Goal: Check status

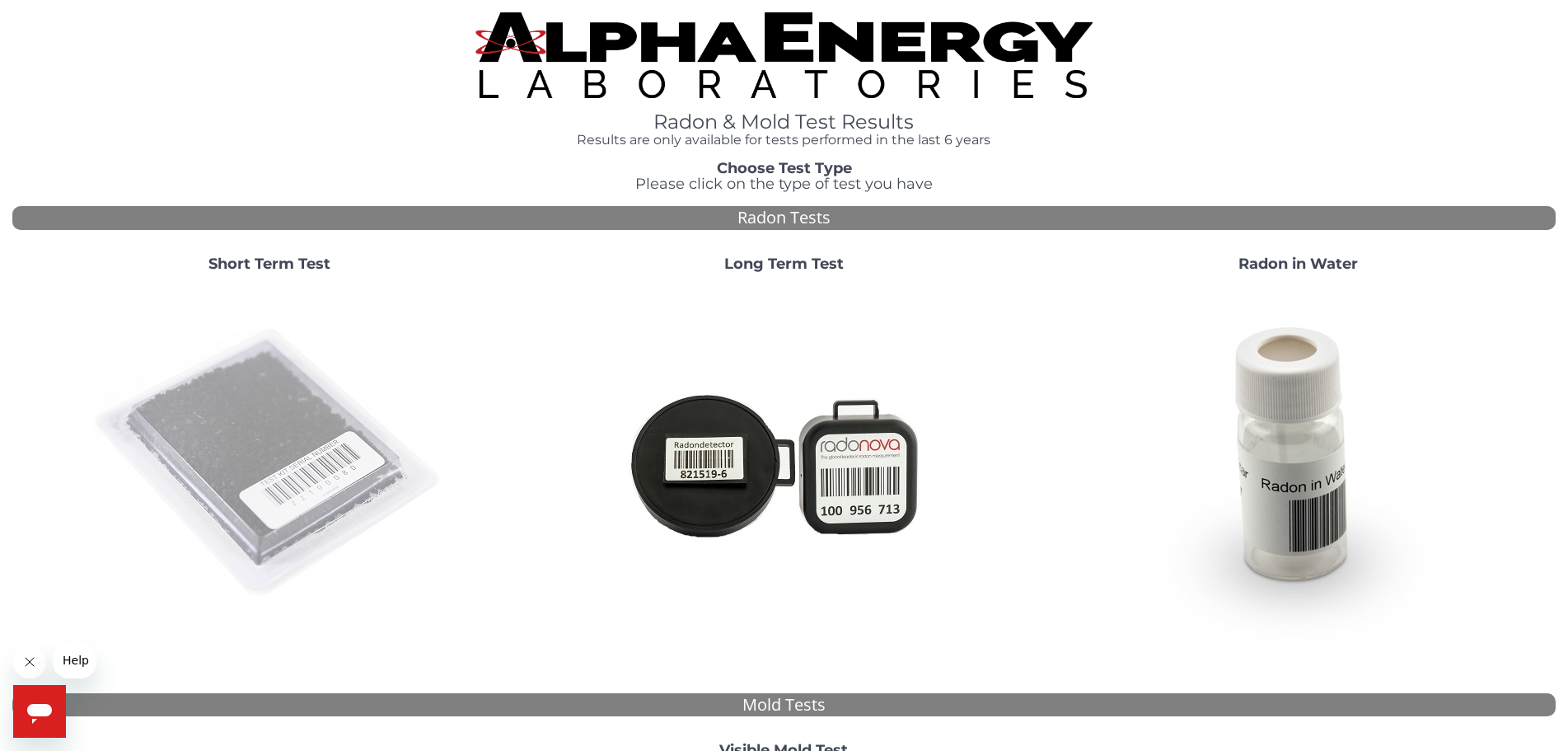
click at [336, 441] on img at bounding box center [269, 463] width 354 height 354
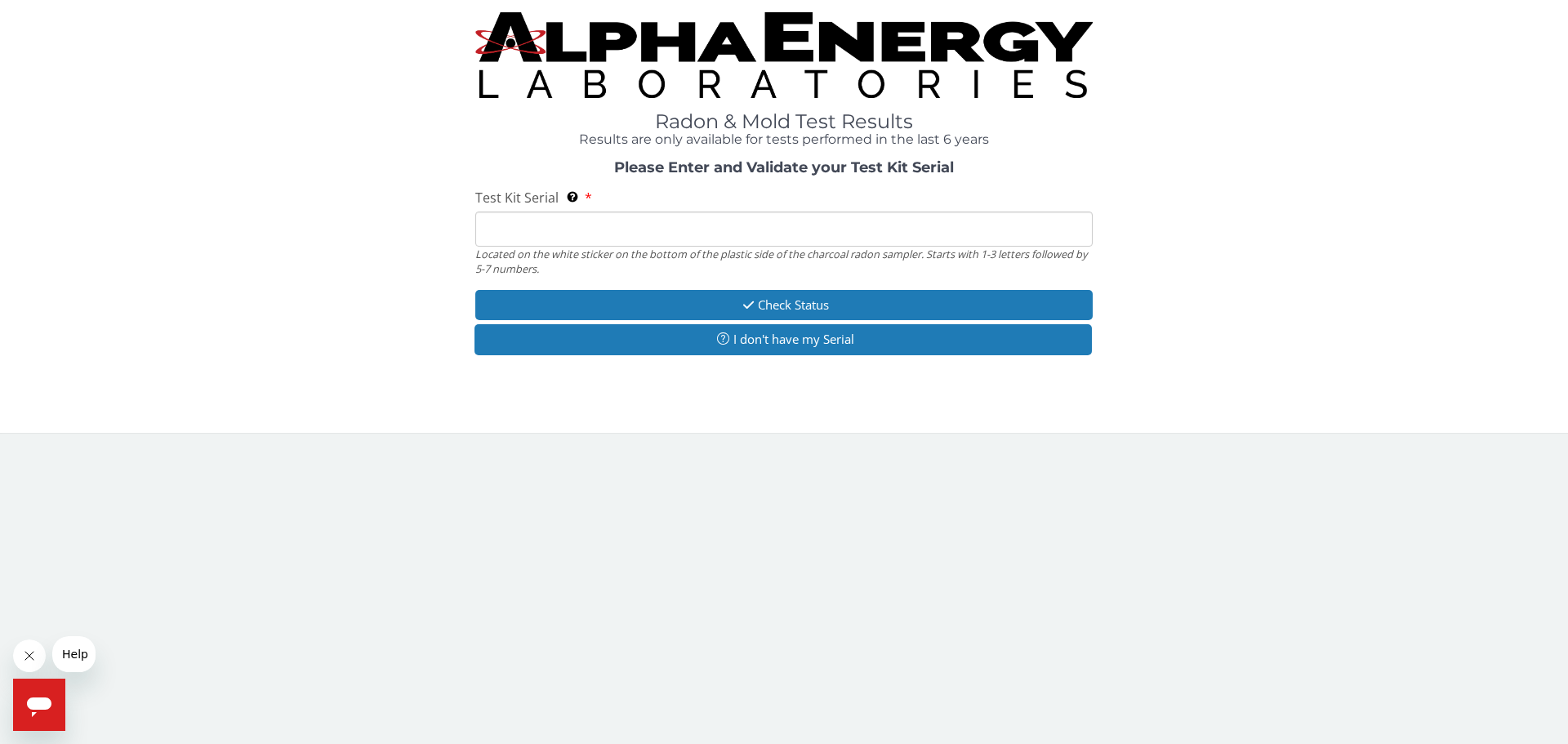
click at [638, 228] on input "Test Kit Serial Located on the white sticker on the bottom of the plastic side …" at bounding box center [784, 228] width 617 height 35
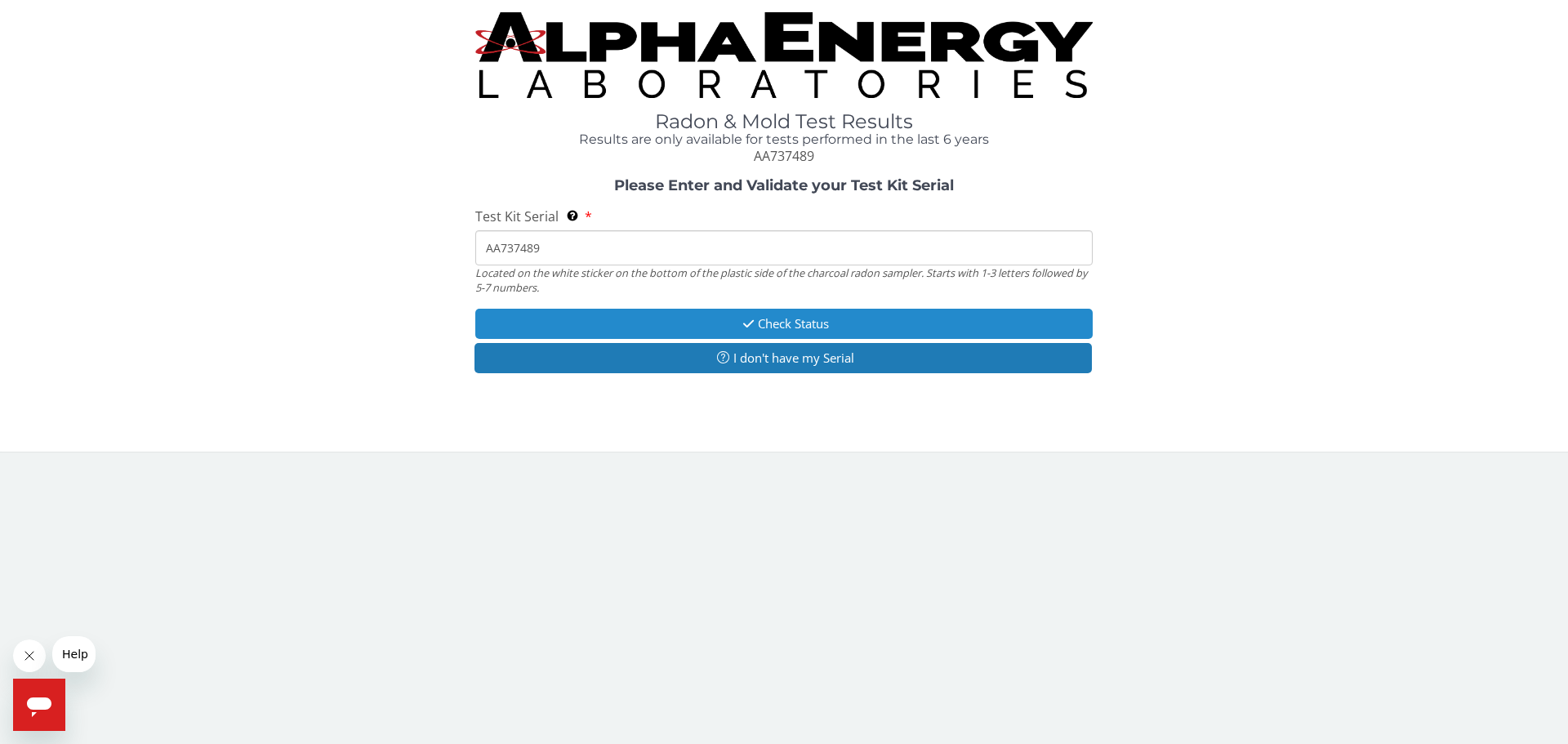
type input "AA737489"
click at [714, 324] on button "Check Status" at bounding box center [784, 323] width 617 height 30
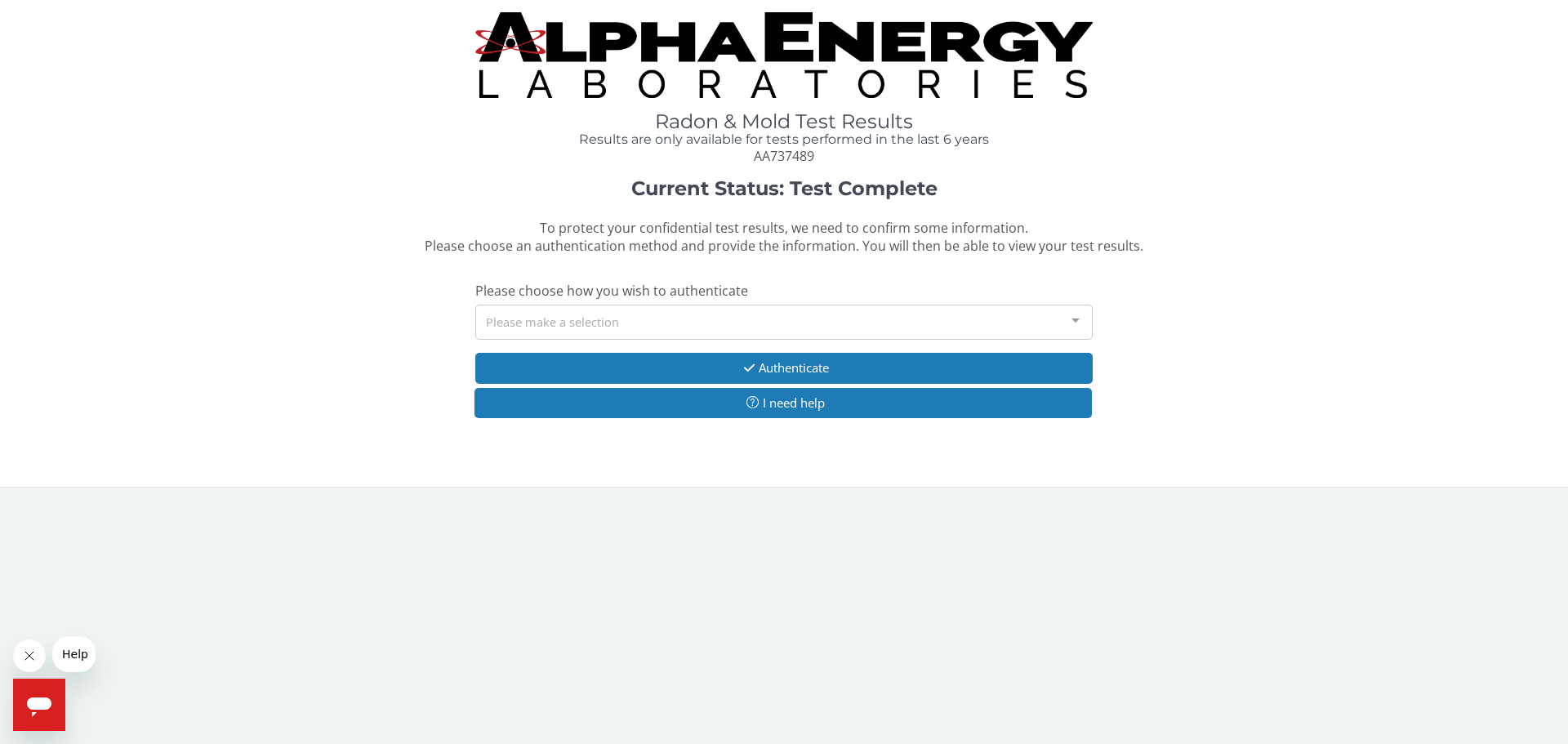
click at [730, 330] on div "Please make a selection" at bounding box center [784, 322] width 617 height 35
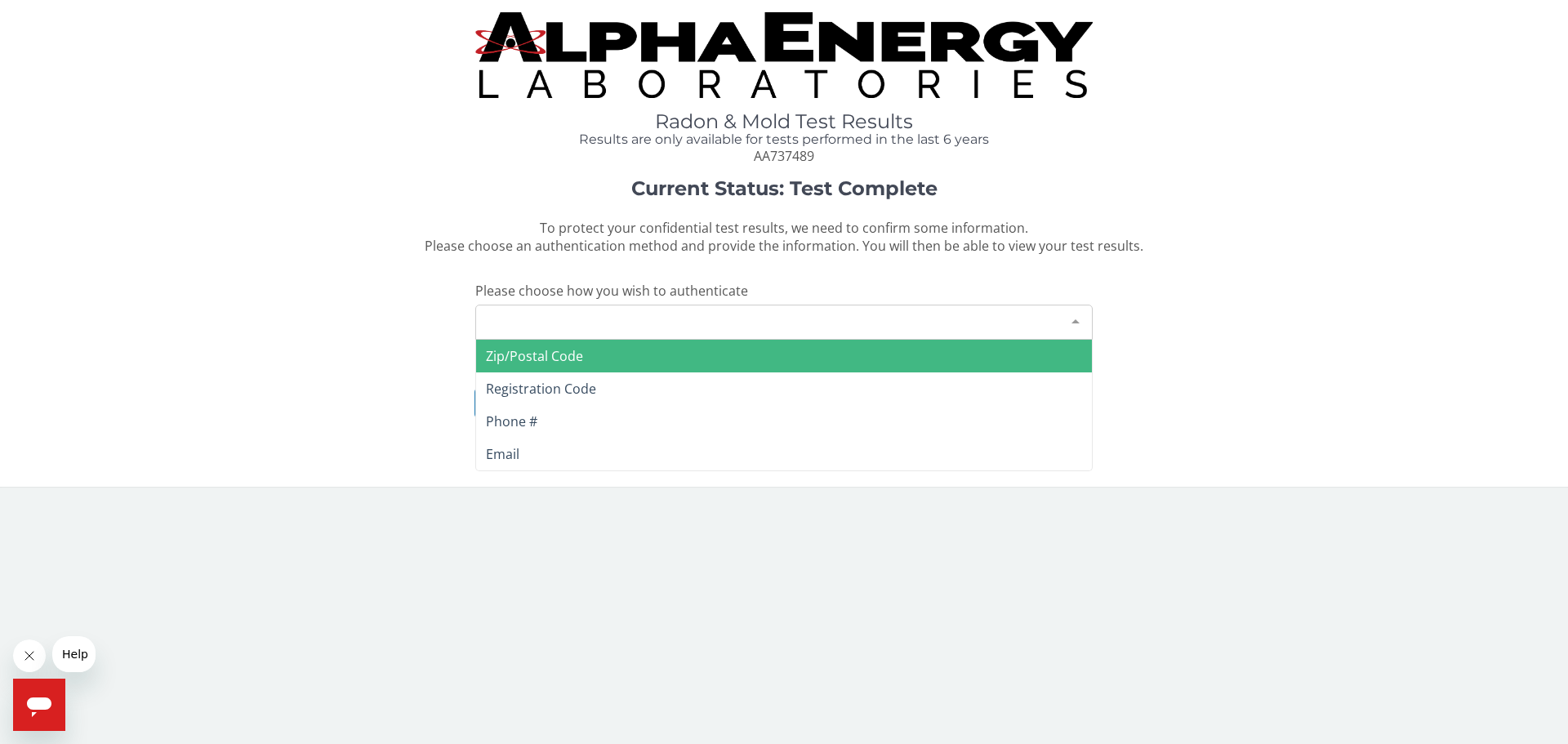
click at [703, 357] on span "Zip/Postal Code" at bounding box center [784, 356] width 616 height 33
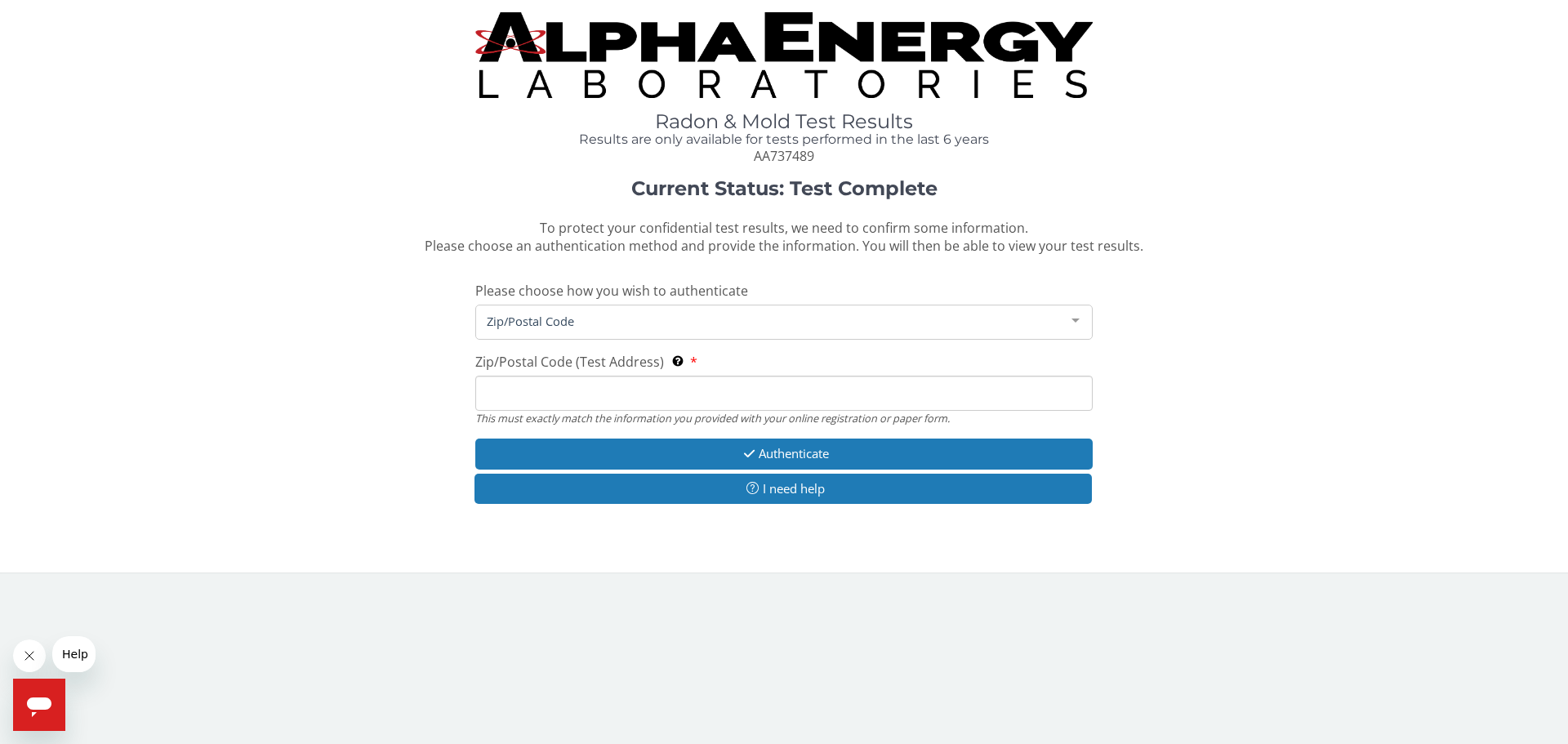
click at [655, 396] on input "Zip/Postal Code (Test Address) This must exactly match the information you prov…" at bounding box center [784, 393] width 617 height 35
type input "0"
type input "03857"
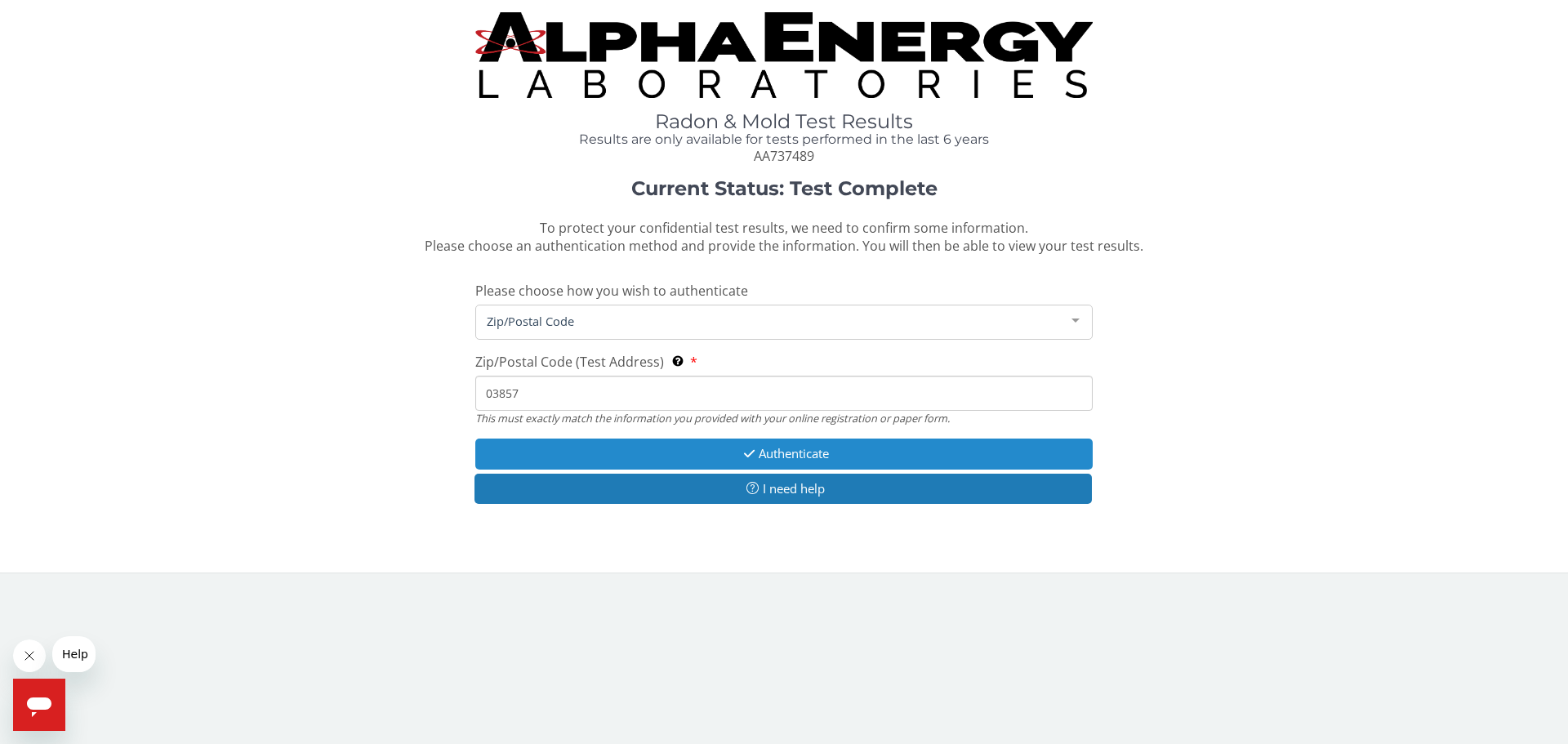
click at [692, 453] on button "Authenticate" at bounding box center [784, 453] width 617 height 30
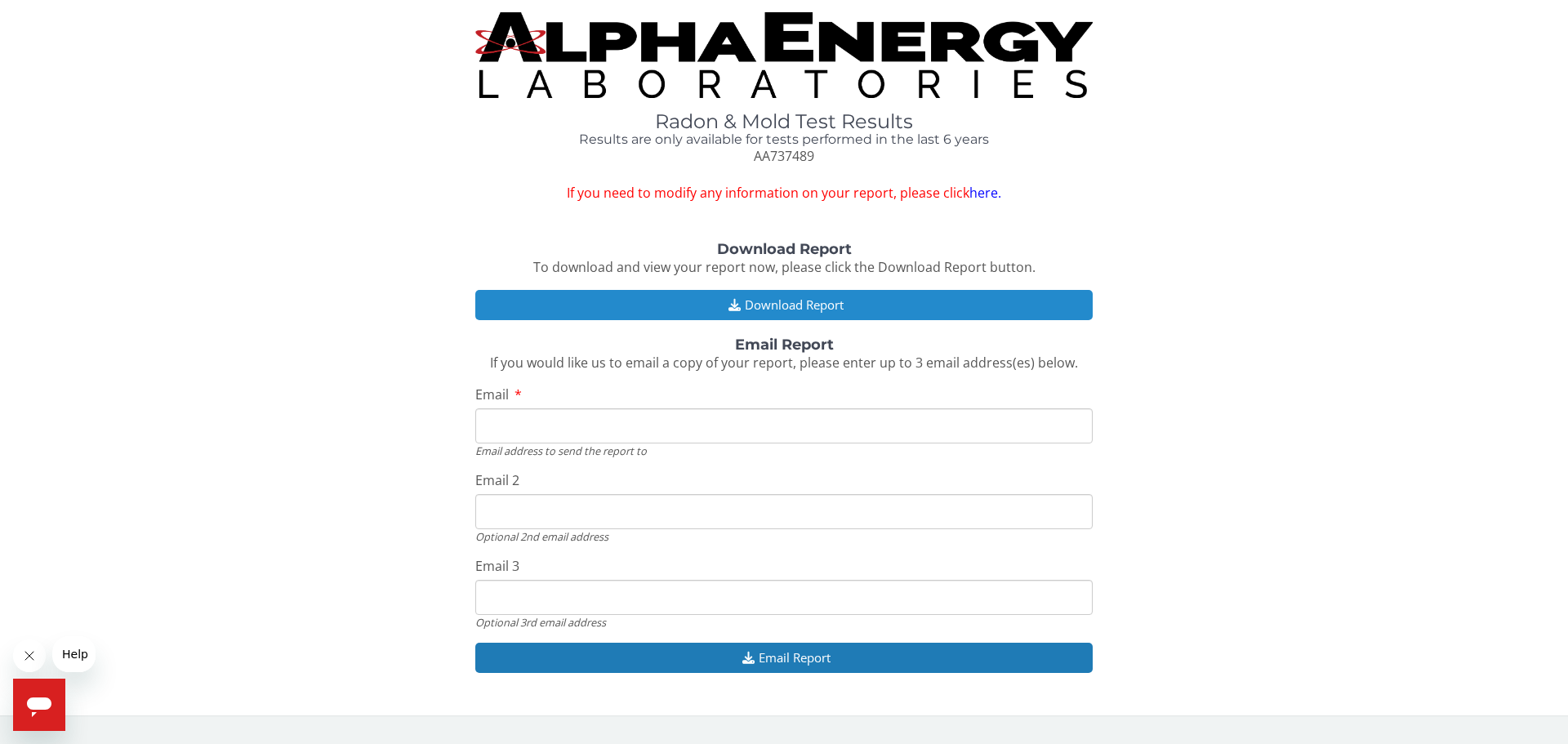
click at [807, 306] on button "Download Report" at bounding box center [784, 304] width 617 height 30
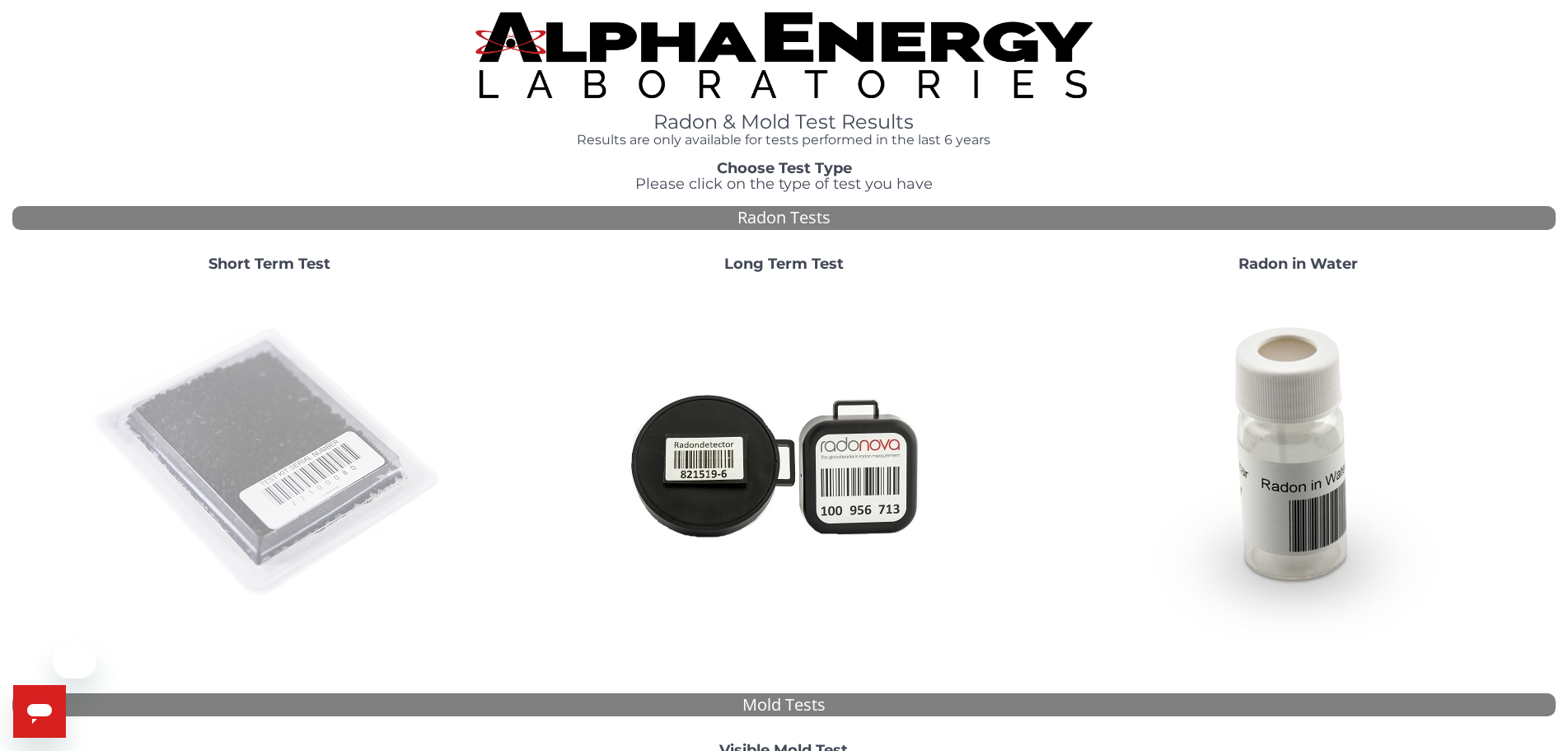
click at [302, 401] on img at bounding box center [269, 463] width 354 height 354
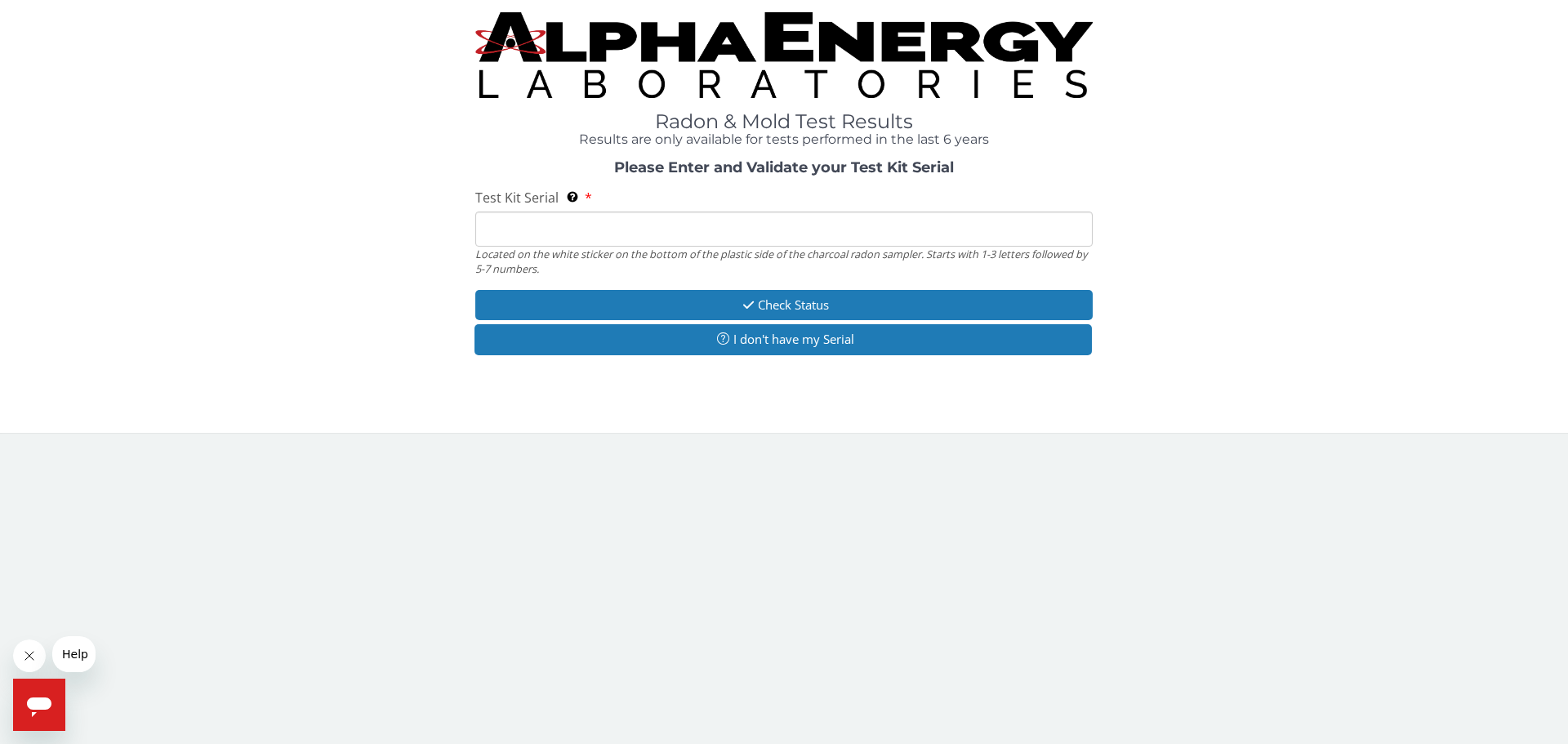
click at [709, 240] on input "Test Kit Serial Located on the white sticker on the bottom of the plastic side …" at bounding box center [784, 228] width 617 height 35
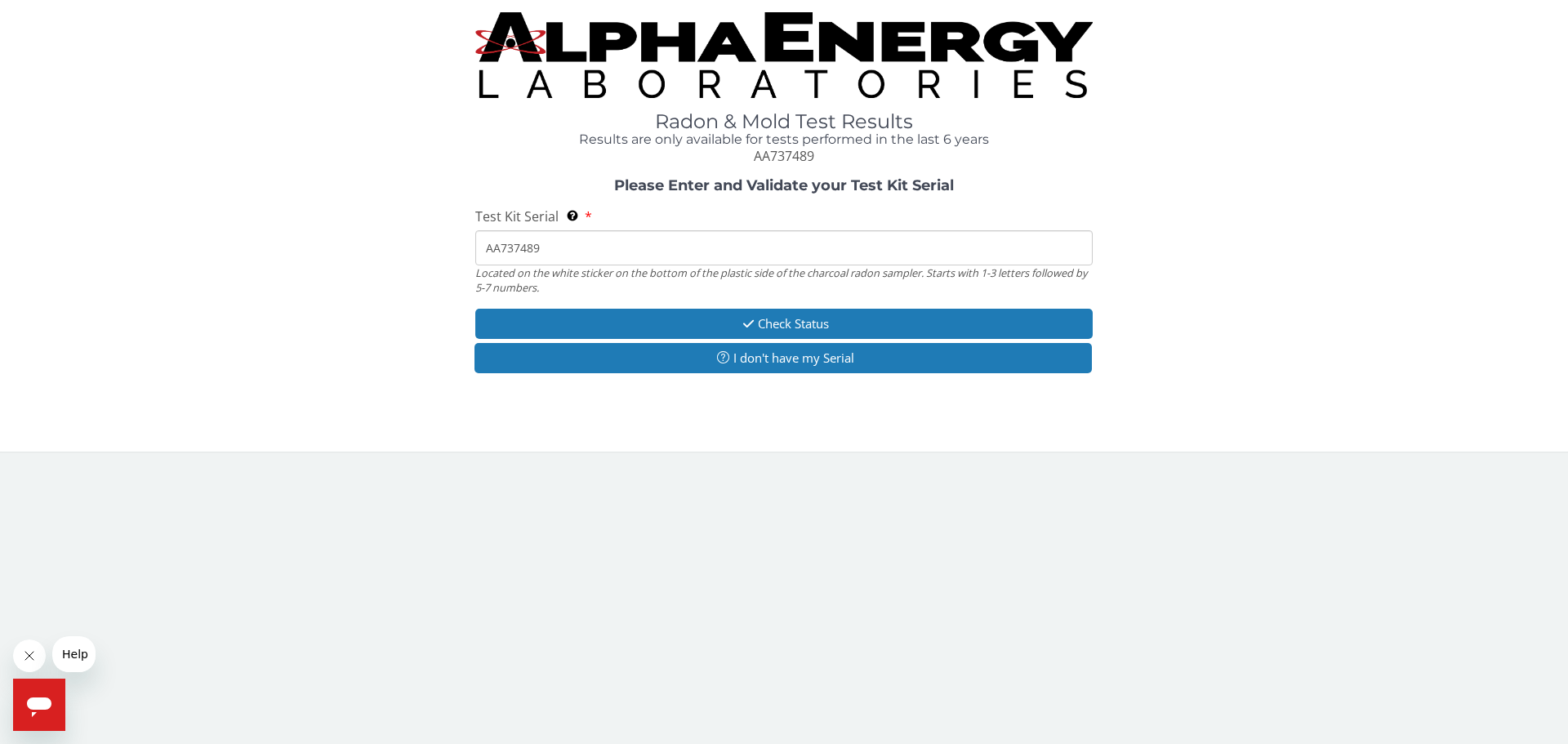
type input "AA737489"
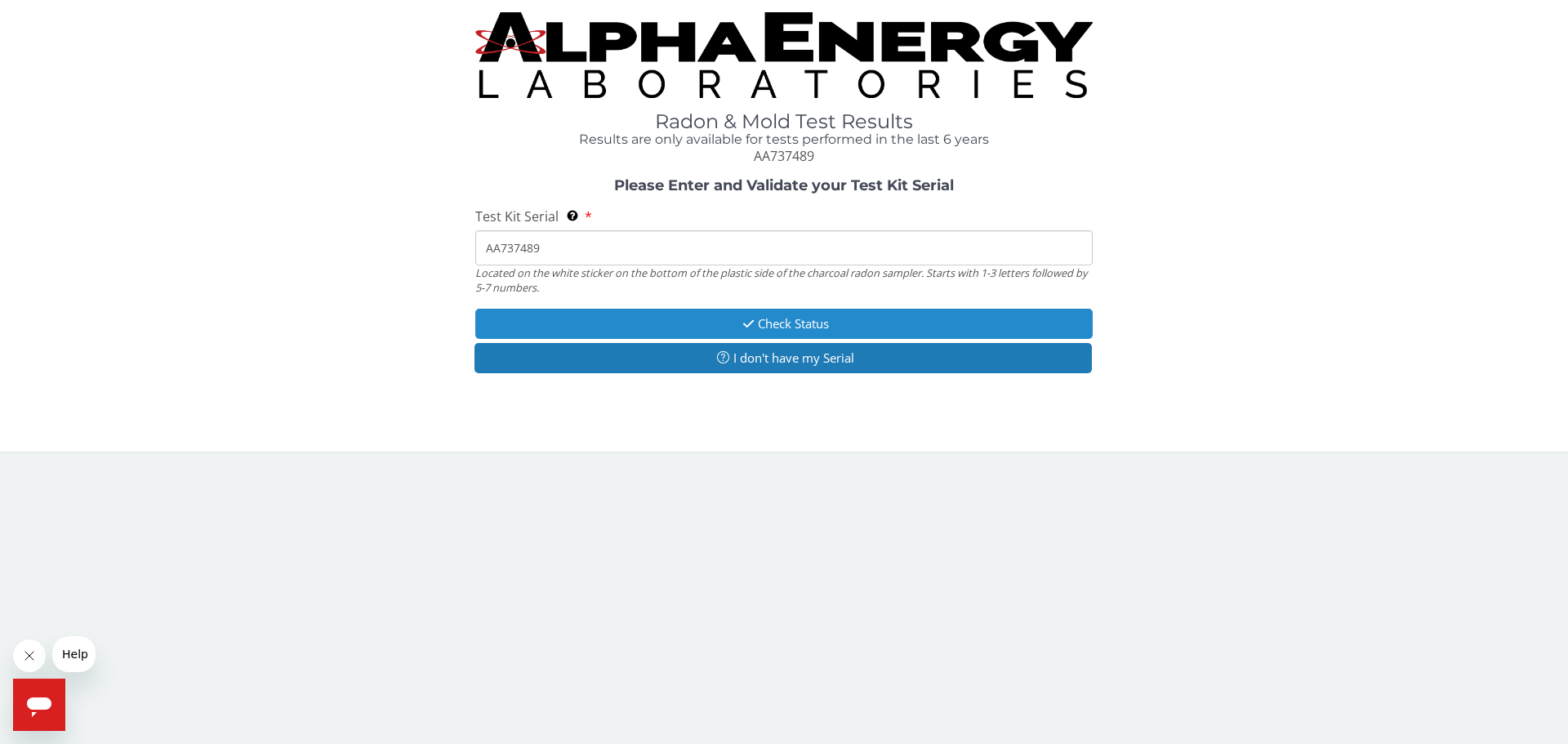
click at [770, 329] on button "Check Status" at bounding box center [784, 323] width 617 height 30
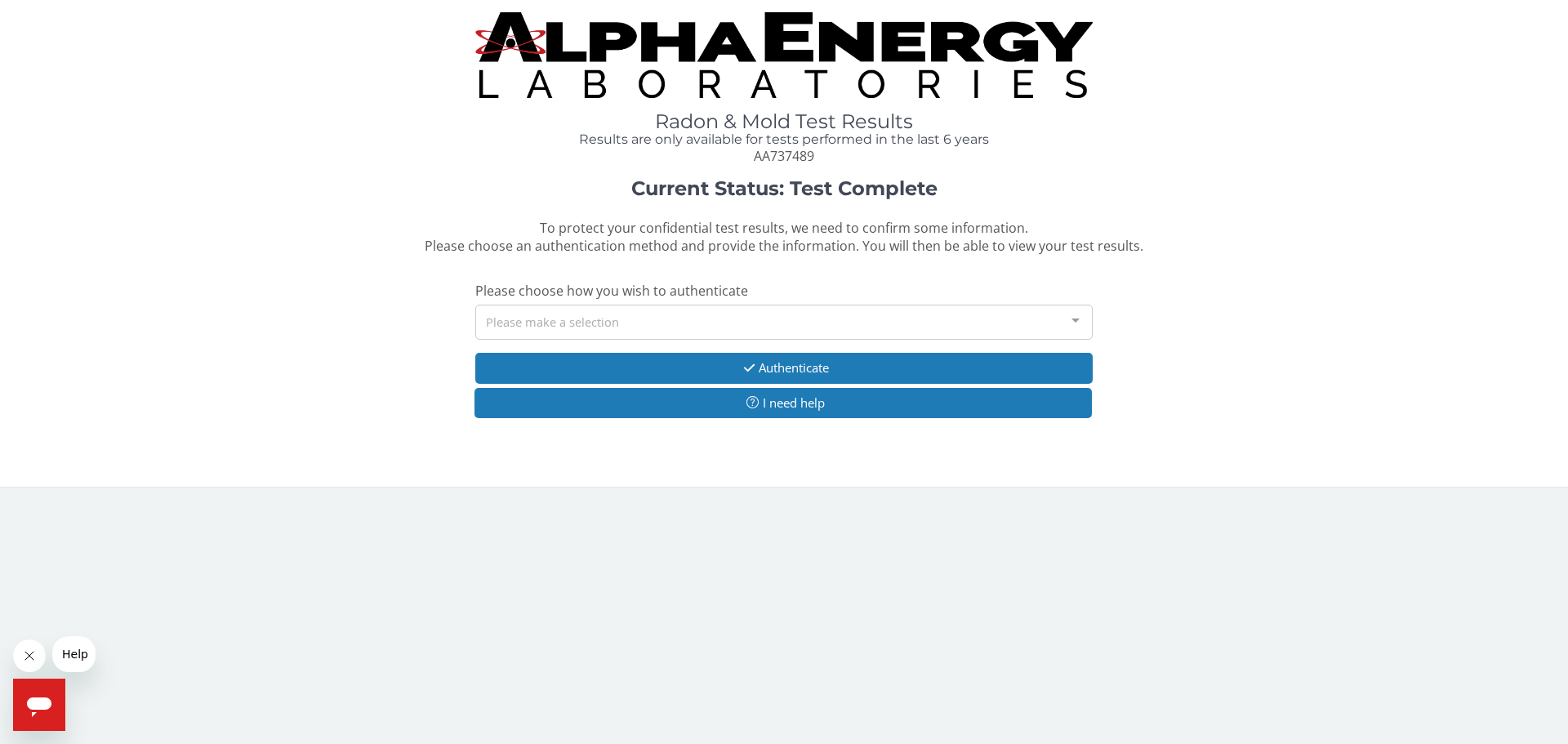
click at [1085, 320] on div at bounding box center [1076, 321] width 33 height 31
click at [751, 310] on div "Please make a selection" at bounding box center [784, 322] width 617 height 35
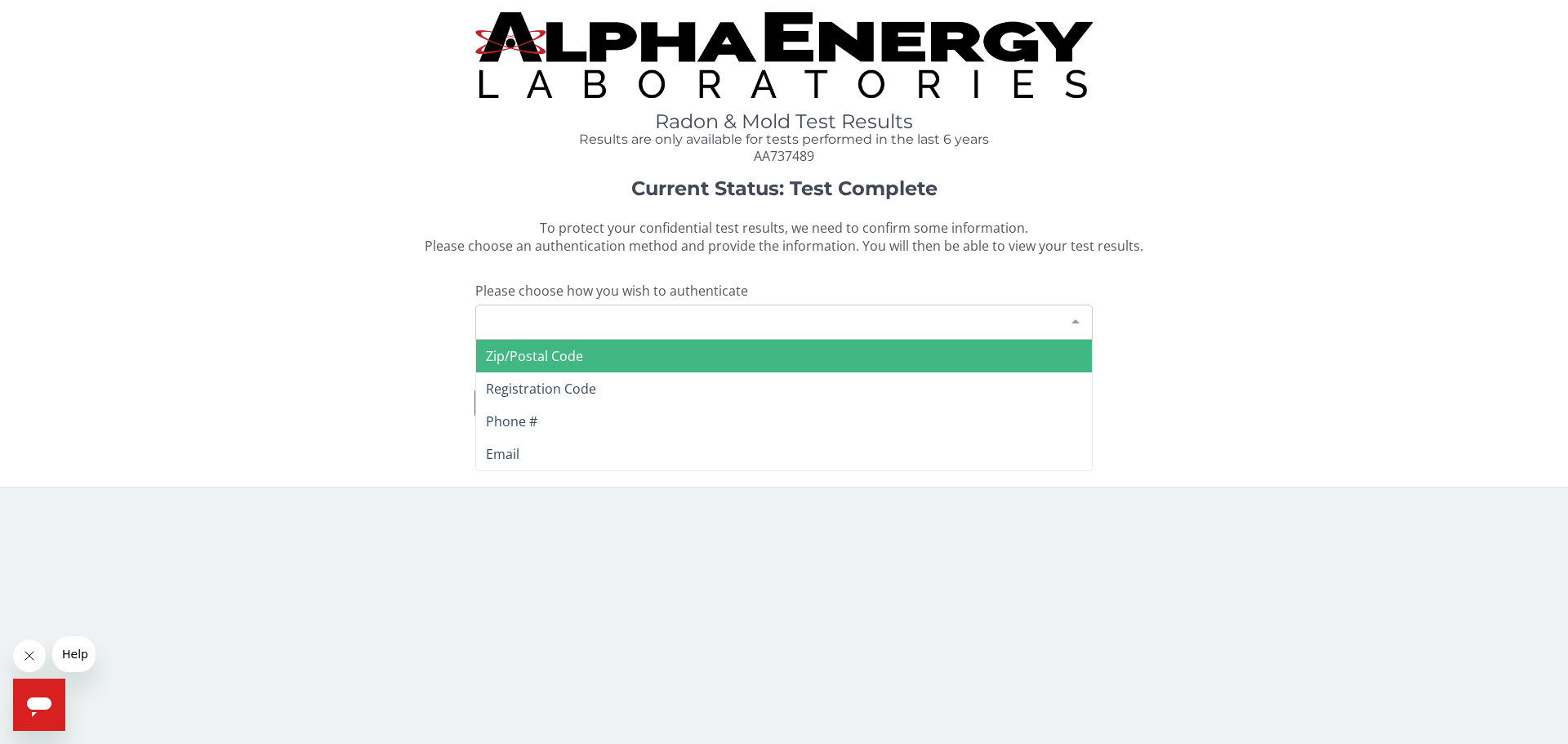
click at [595, 370] on span "Zip/Postal Code" at bounding box center [784, 356] width 616 height 33
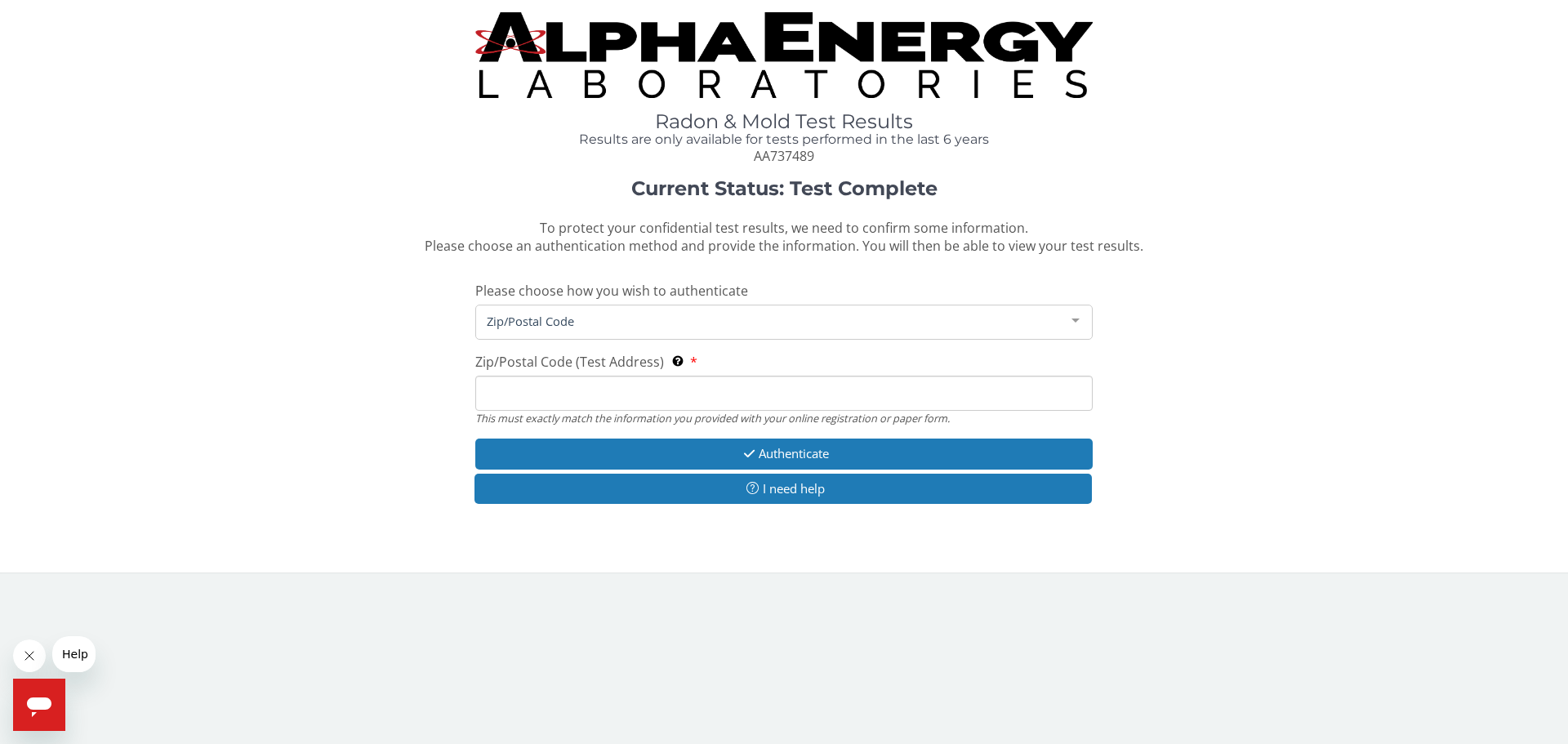
click at [604, 398] on input "Zip/Postal Code (Test Address) This must exactly match the information you prov…" at bounding box center [784, 393] width 617 height 35
type input "03857"
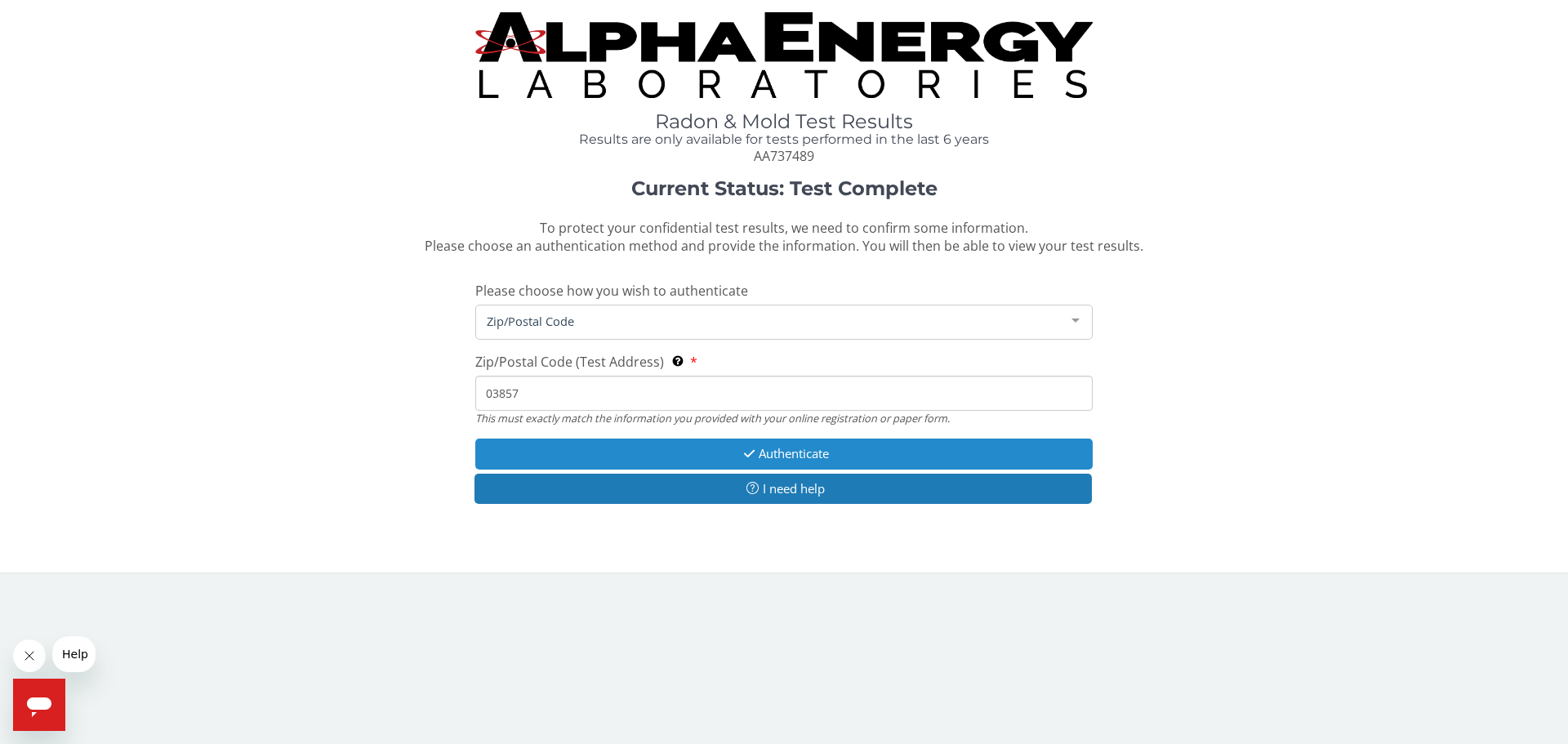
click at [681, 443] on button "Authenticate" at bounding box center [784, 453] width 617 height 30
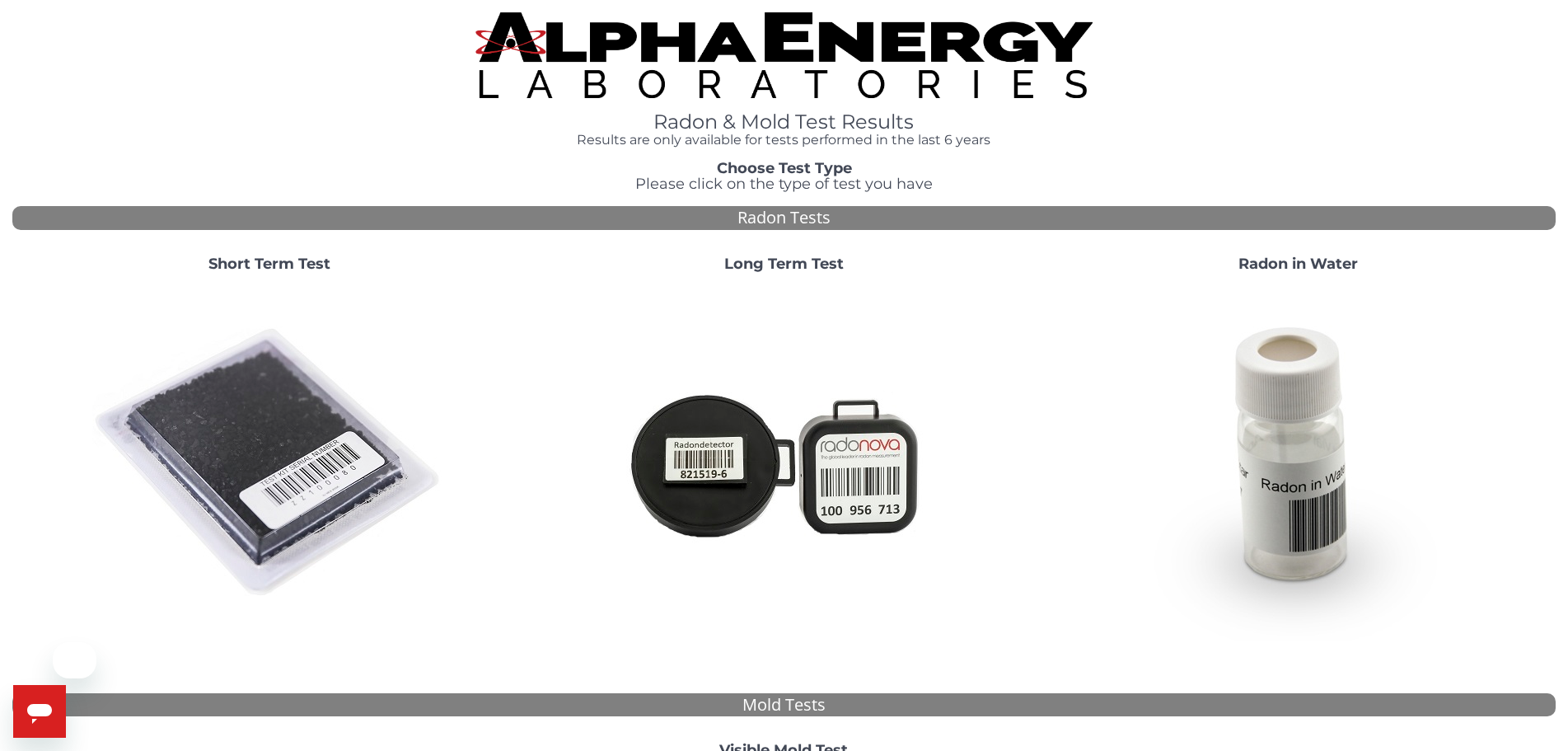
click at [296, 435] on img at bounding box center [269, 463] width 354 height 354
click at [195, 471] on img at bounding box center [269, 463] width 354 height 354
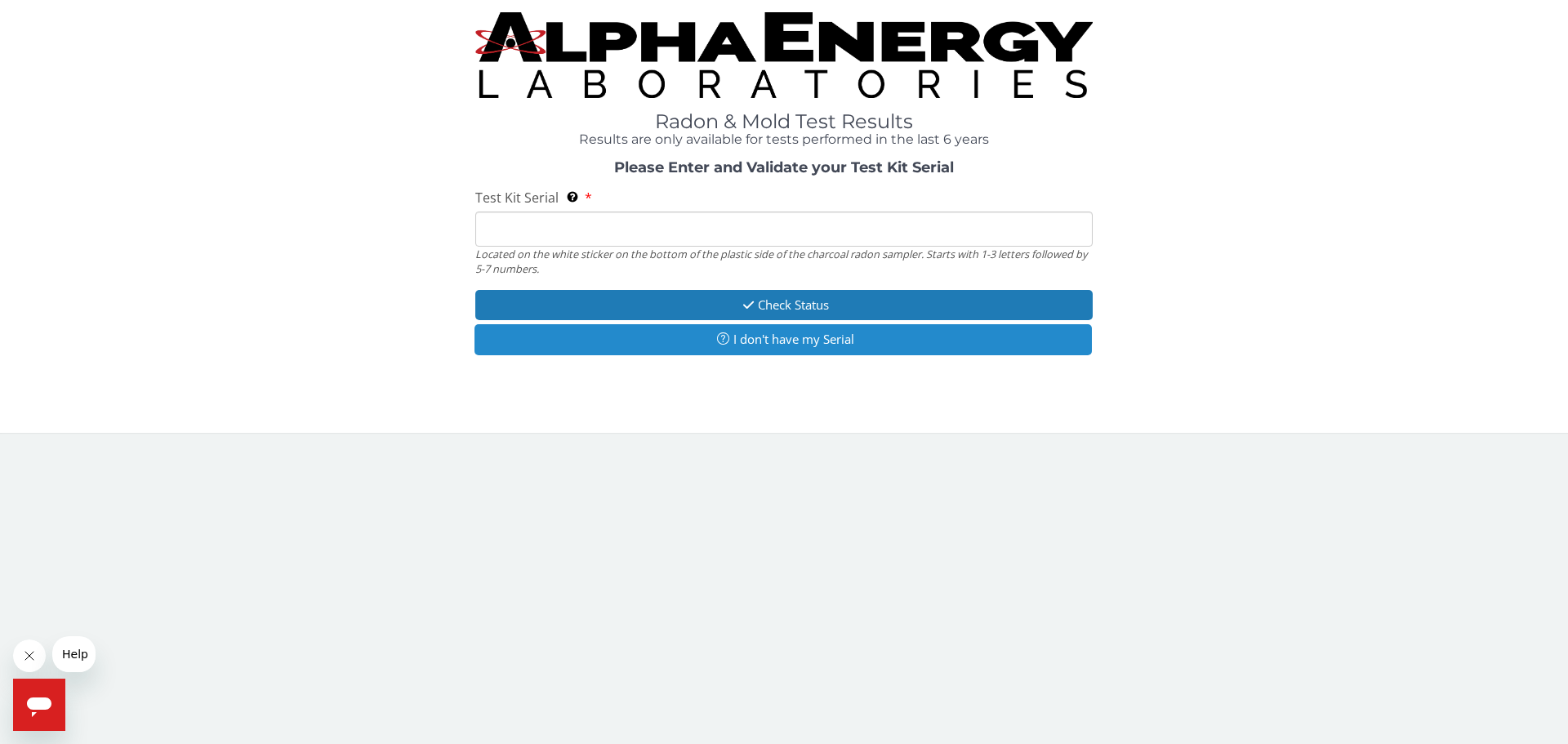
click at [663, 341] on button "I don't have my Serial" at bounding box center [784, 339] width 617 height 30
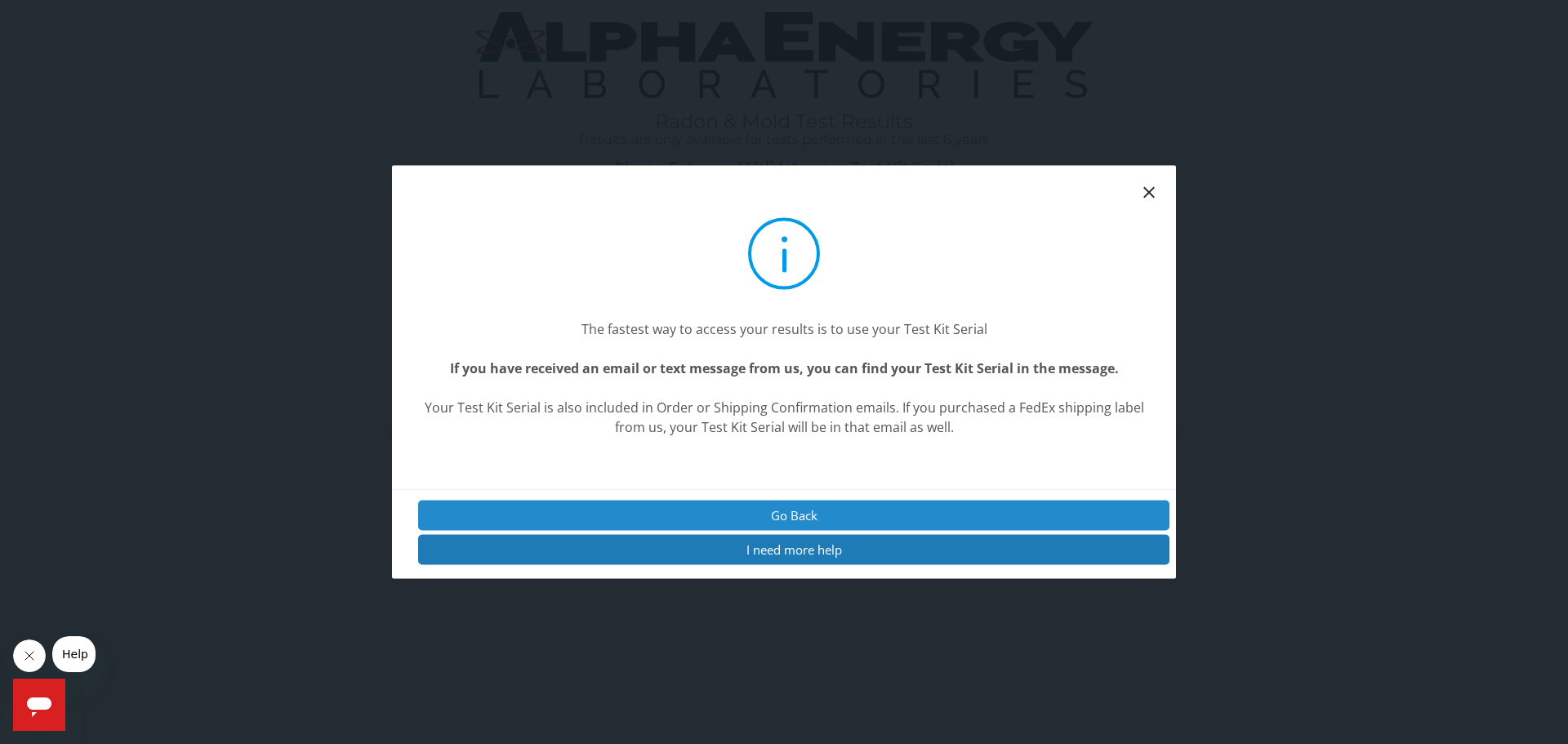
drag, startPoint x: 952, startPoint y: 513, endPoint x: 895, endPoint y: 490, distance: 61.5
click at [952, 512] on button "Go Back" at bounding box center [794, 515] width 752 height 30
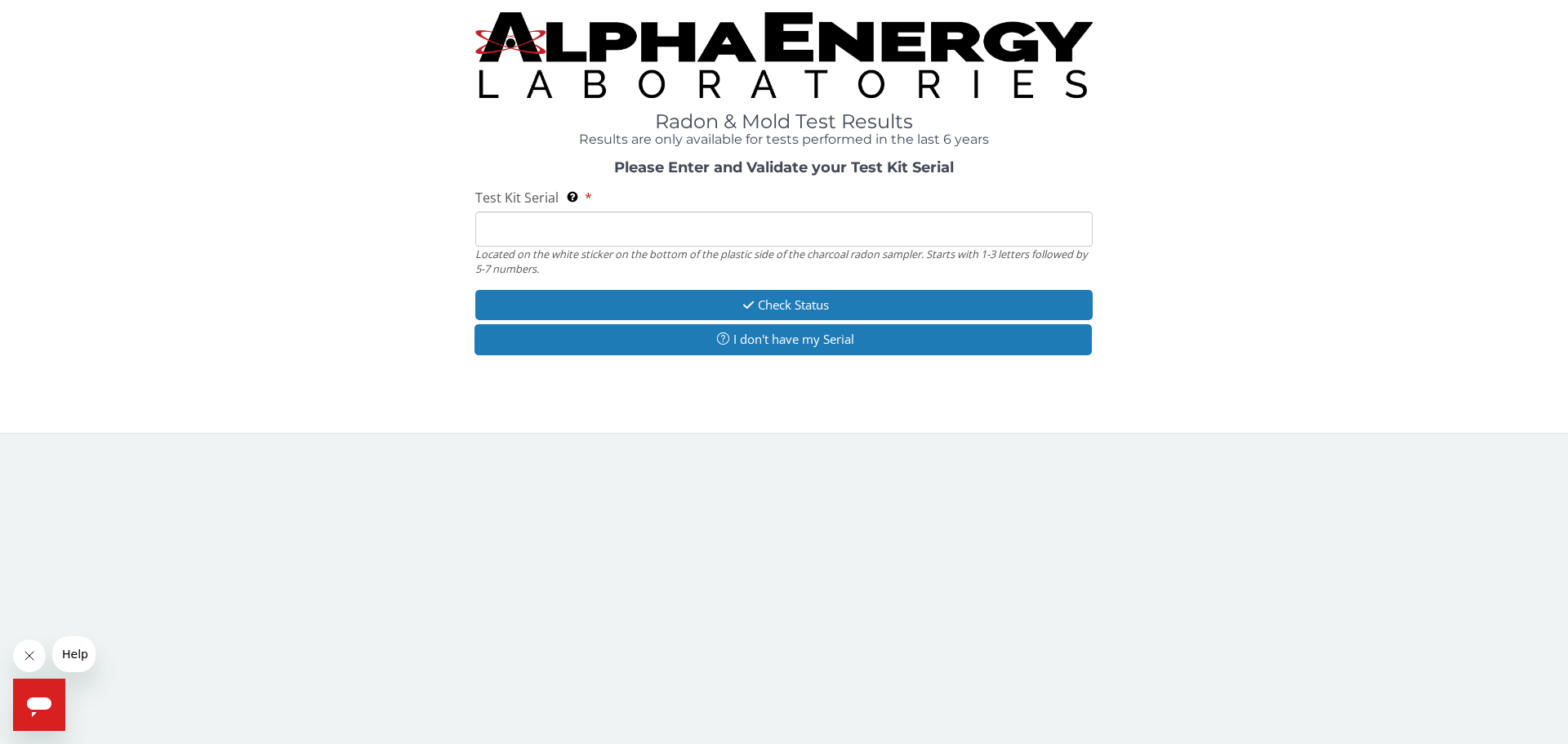
click at [643, 221] on input "Test Kit Serial Located on the white sticker on the bottom of the plastic side …" at bounding box center [784, 228] width 617 height 35
type input "AA737489"
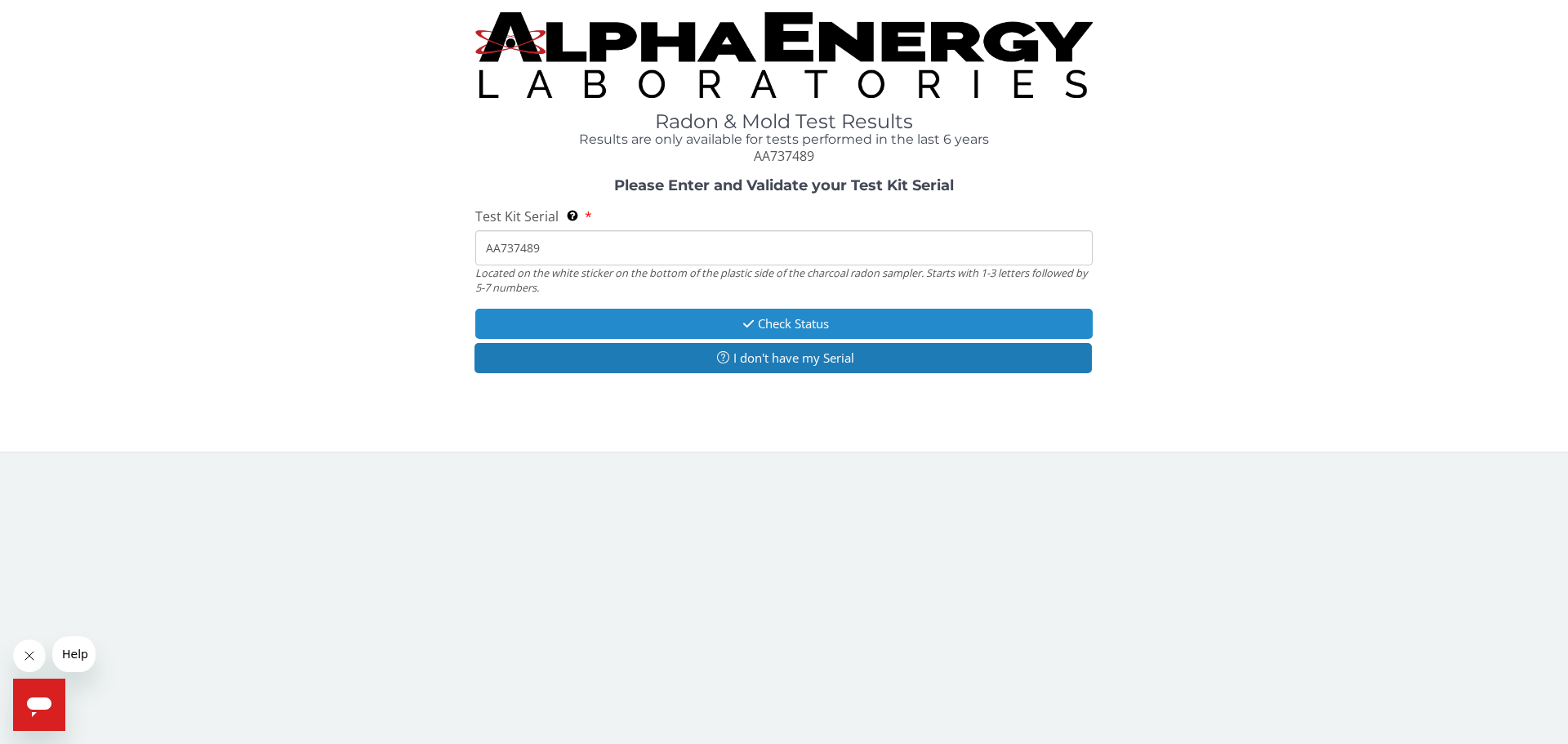
click at [781, 318] on button "Check Status" at bounding box center [784, 323] width 617 height 30
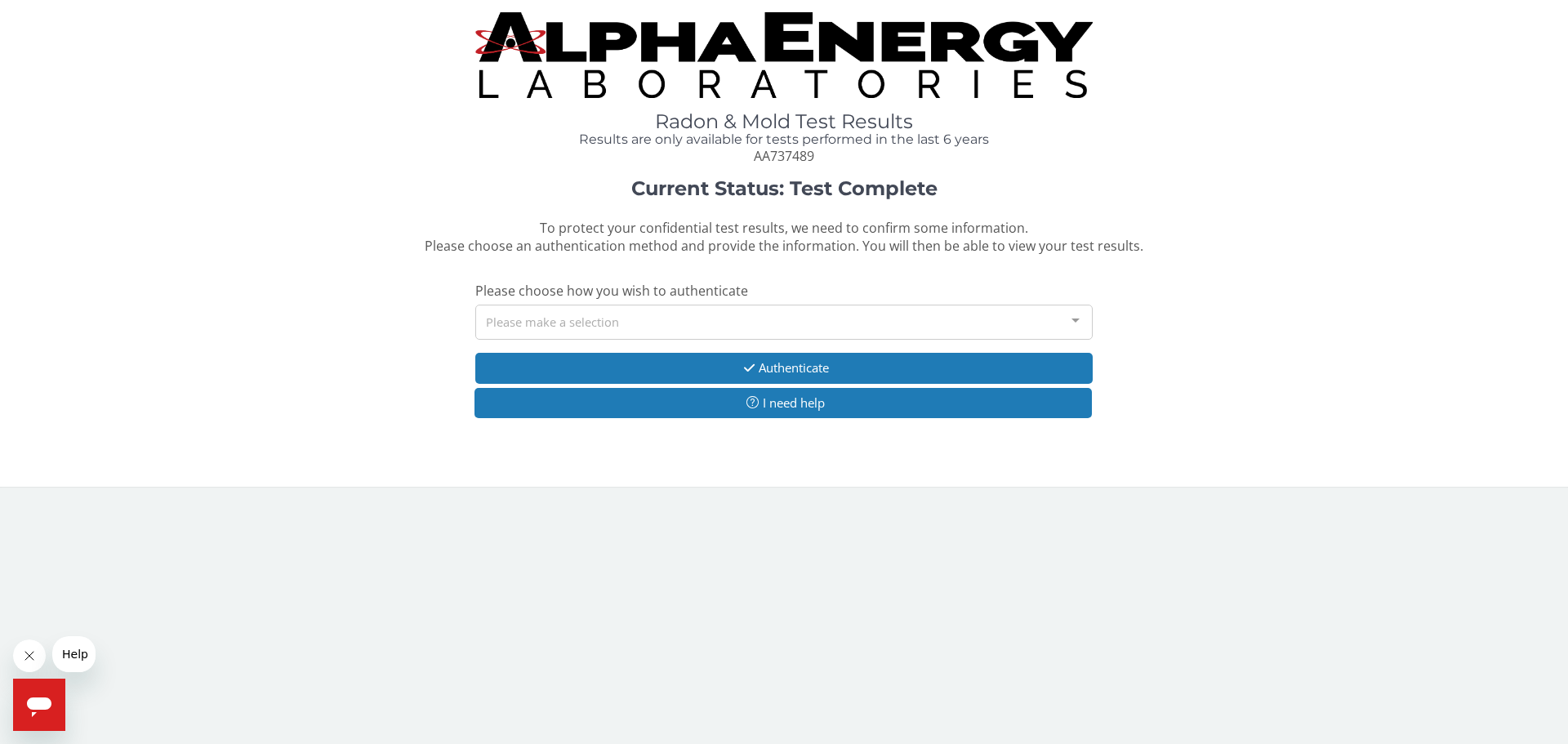
click at [759, 322] on div "Please make a selection" at bounding box center [784, 322] width 617 height 35
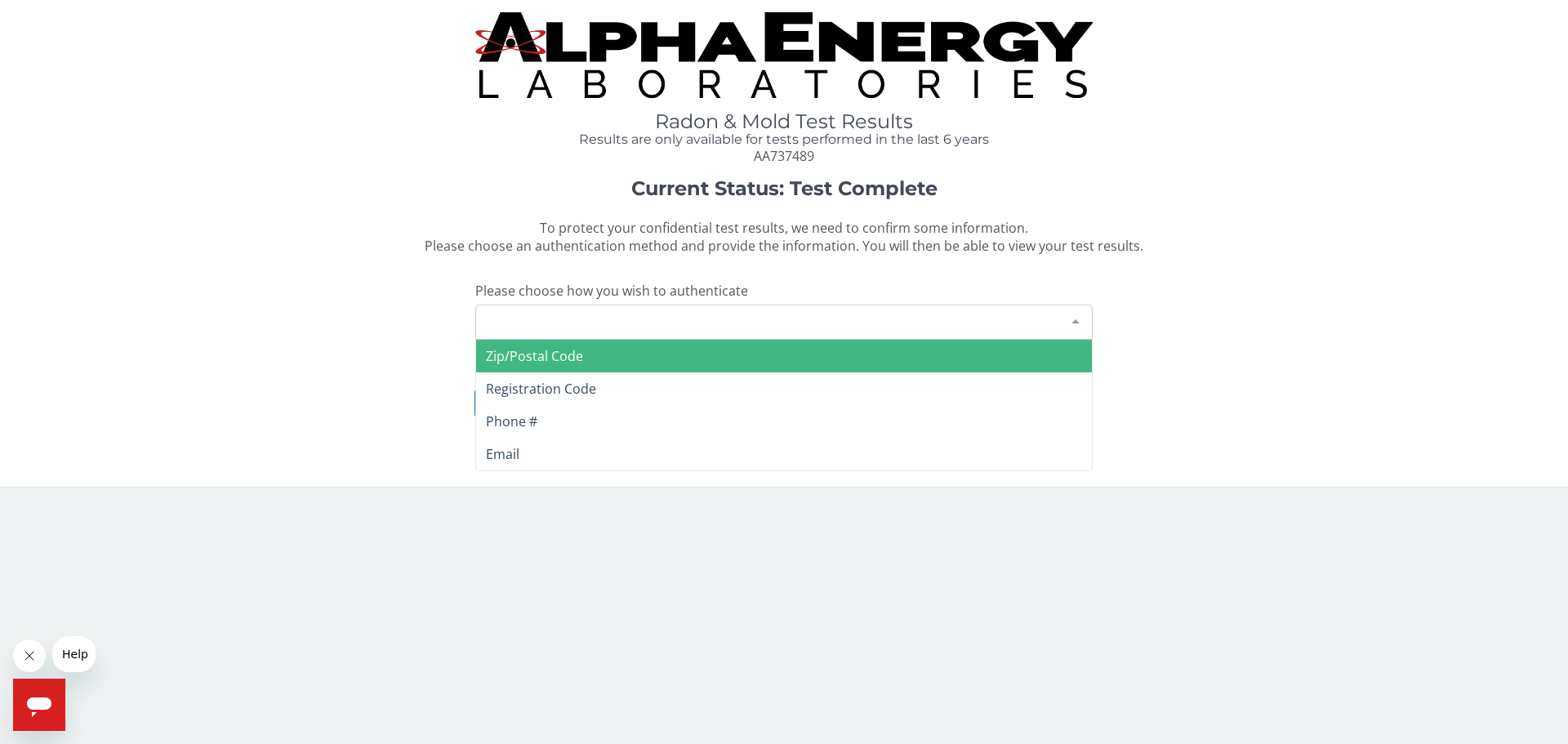
click at [596, 353] on span "Zip/Postal Code" at bounding box center [784, 356] width 616 height 33
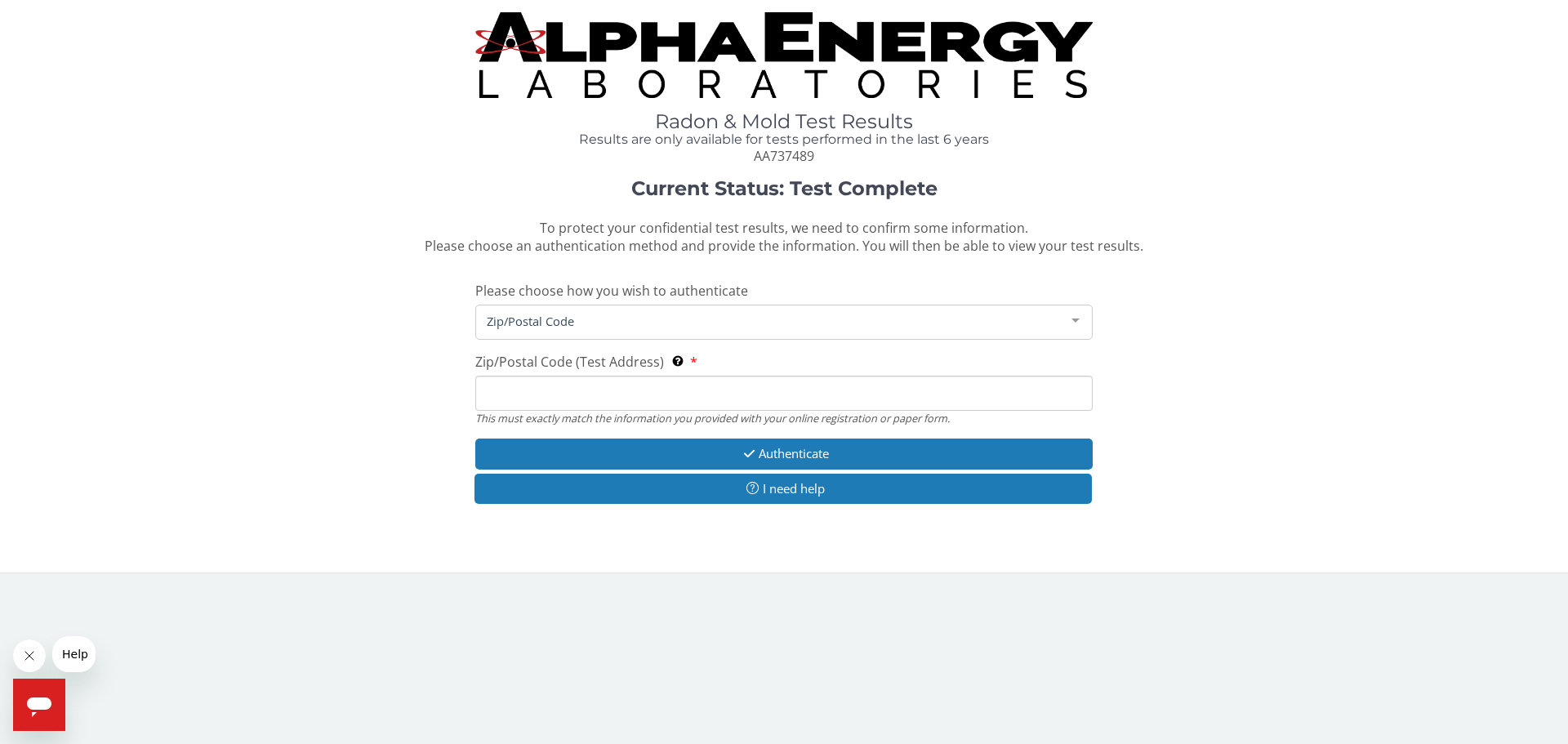
click at [577, 393] on input "Zip/Postal Code (Test Address) This must exactly match the information you prov…" at bounding box center [784, 393] width 617 height 35
type input "03857"
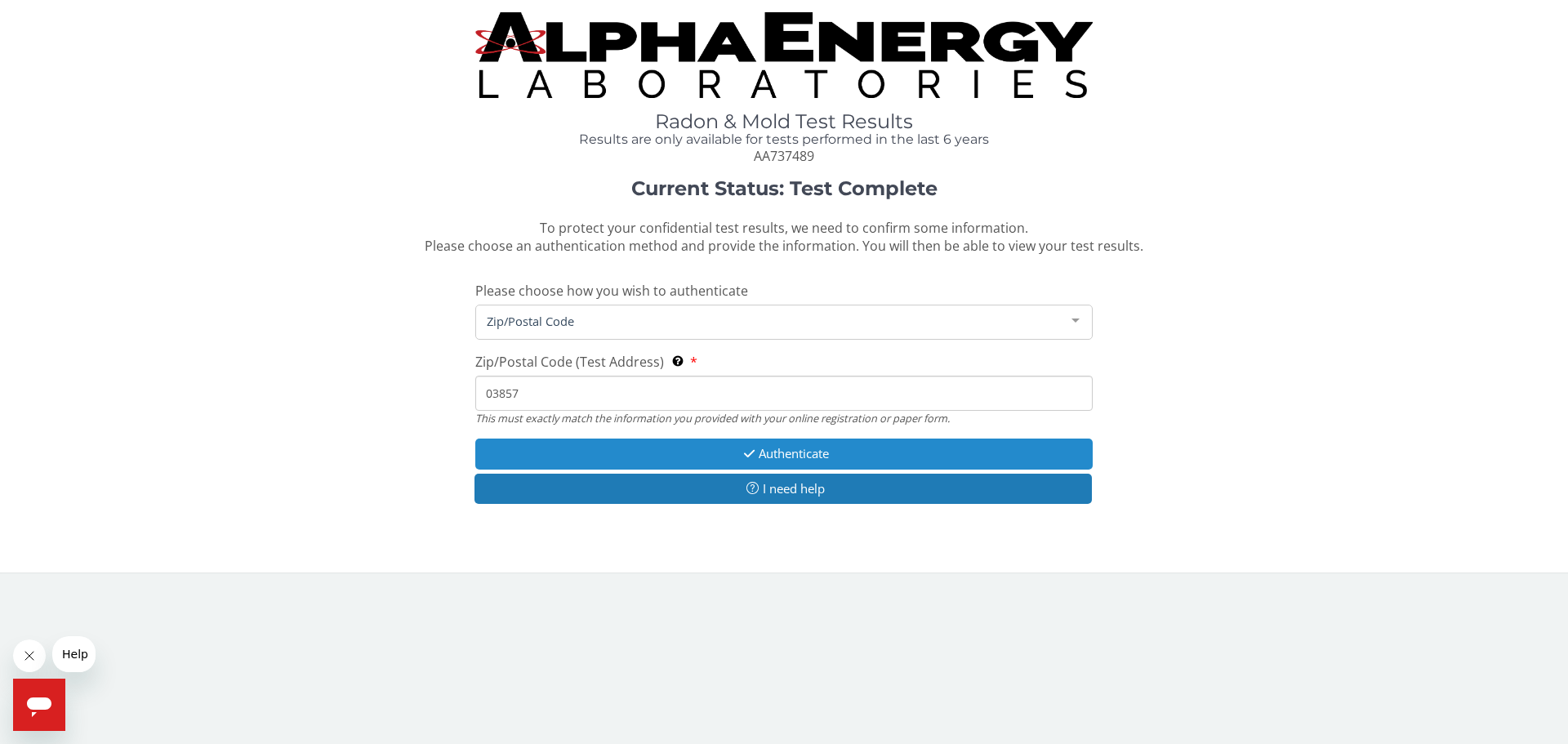
click at [678, 450] on button "Authenticate" at bounding box center [784, 453] width 617 height 30
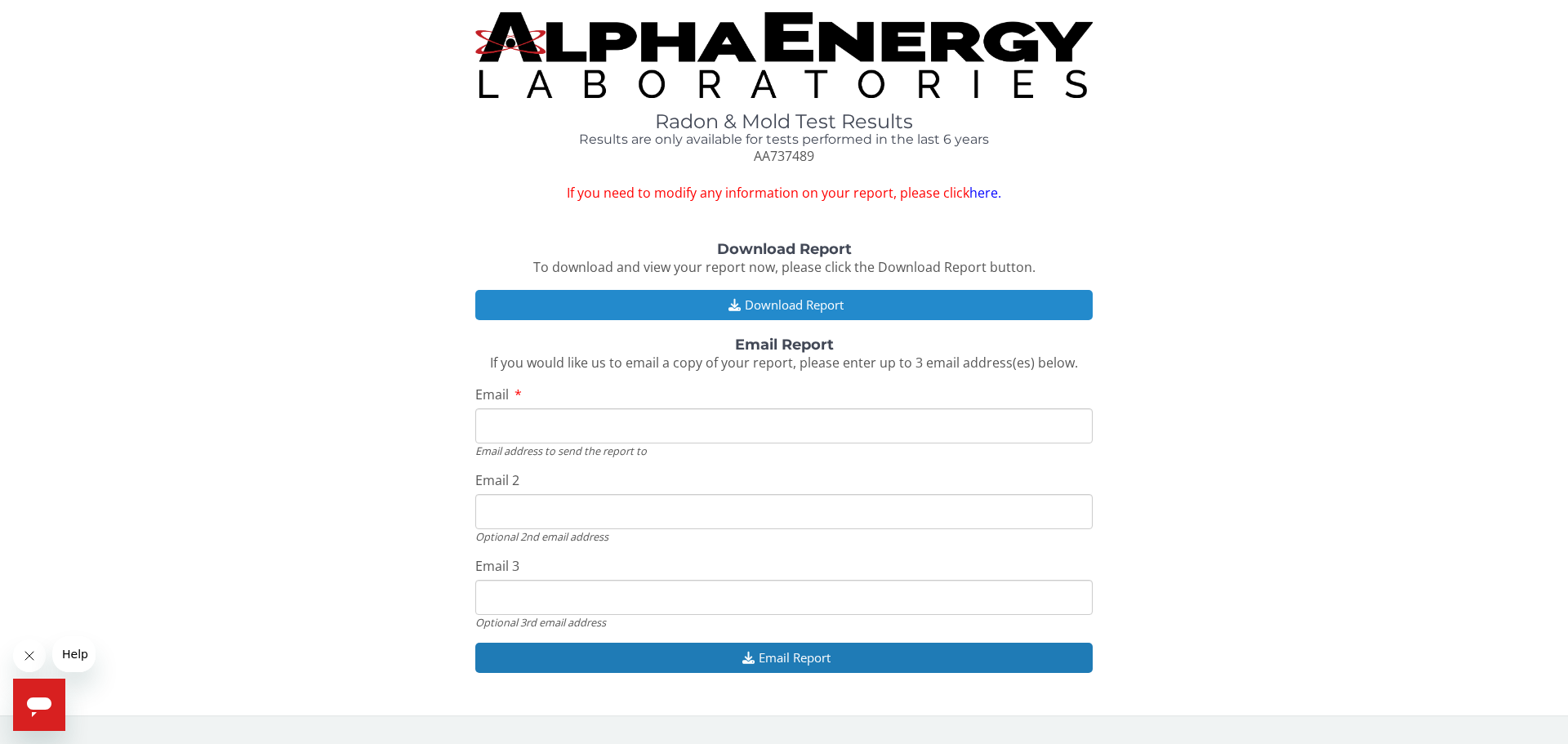
click at [840, 309] on button "Download Report" at bounding box center [784, 304] width 617 height 30
